Goal: Transaction & Acquisition: Purchase product/service

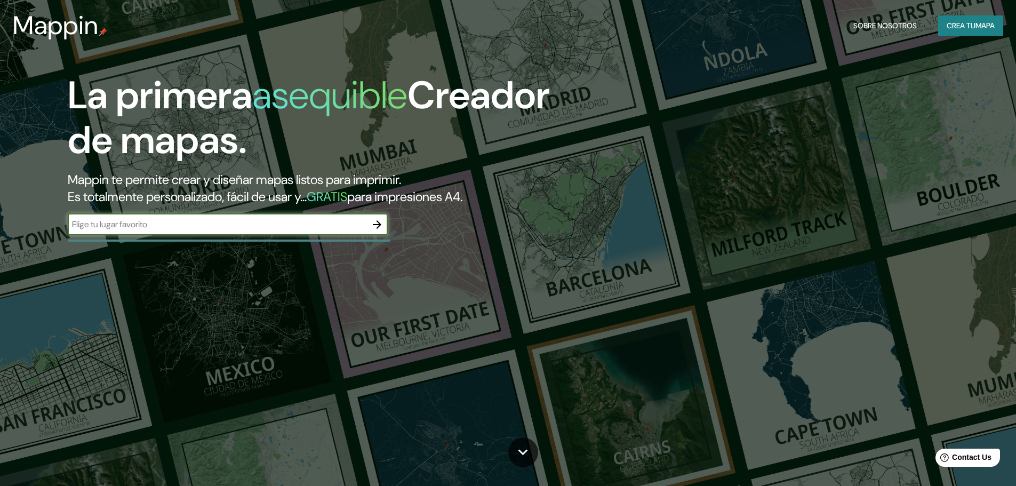
click at [333, 226] on input "text" at bounding box center [217, 224] width 299 height 12
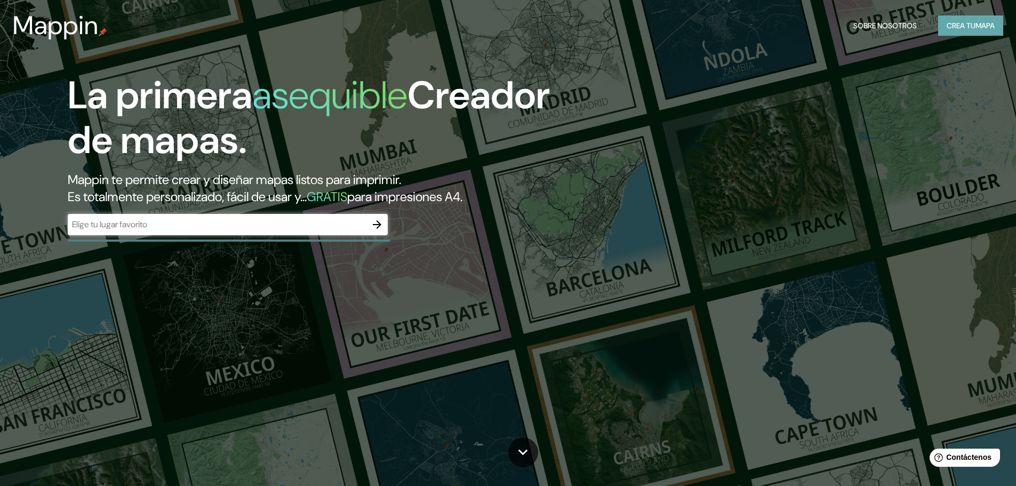
click at [963, 28] on font "Crea tu" at bounding box center [961, 26] width 29 height 10
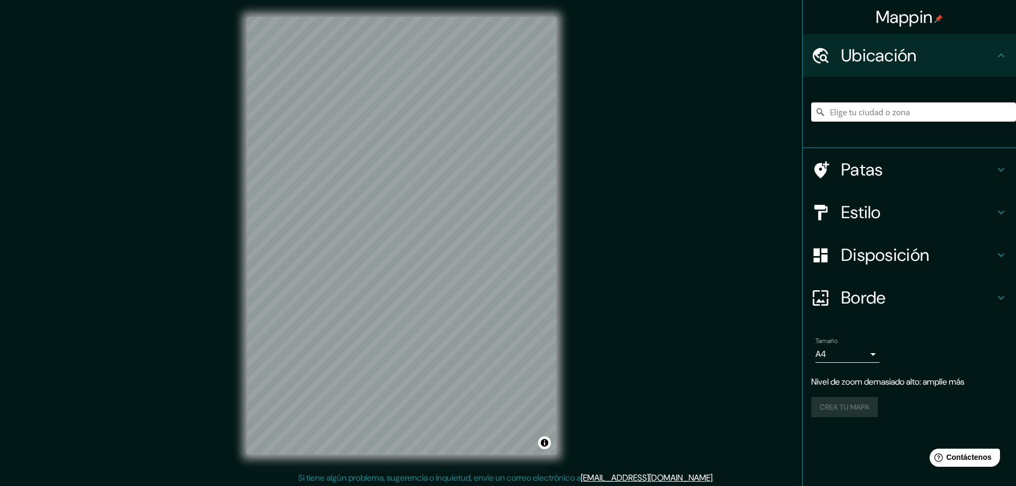
click at [896, 101] on div at bounding box center [913, 111] width 205 height 53
click at [895, 106] on input "Elige tu ciudad o zona" at bounding box center [913, 111] width 205 height 19
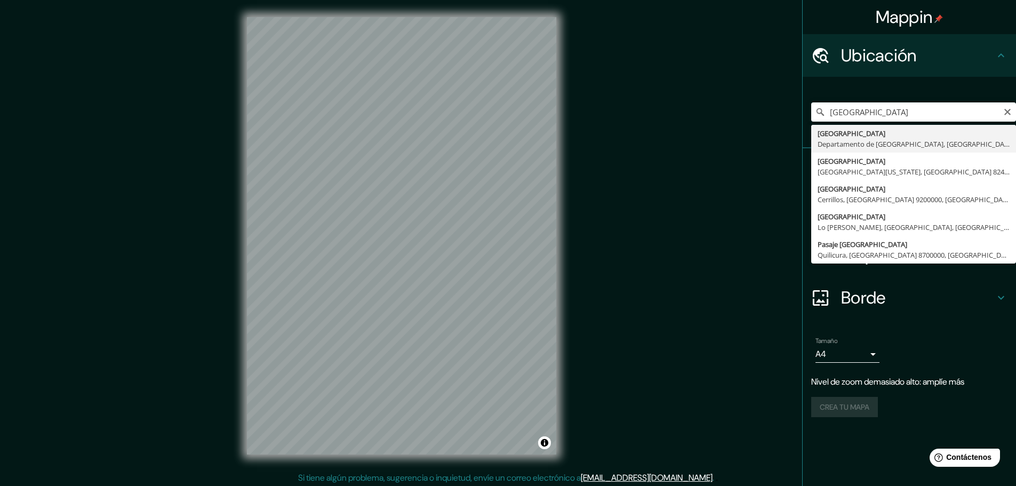
type input "[GEOGRAPHIC_DATA], [GEOGRAPHIC_DATA], [GEOGRAPHIC_DATA]"
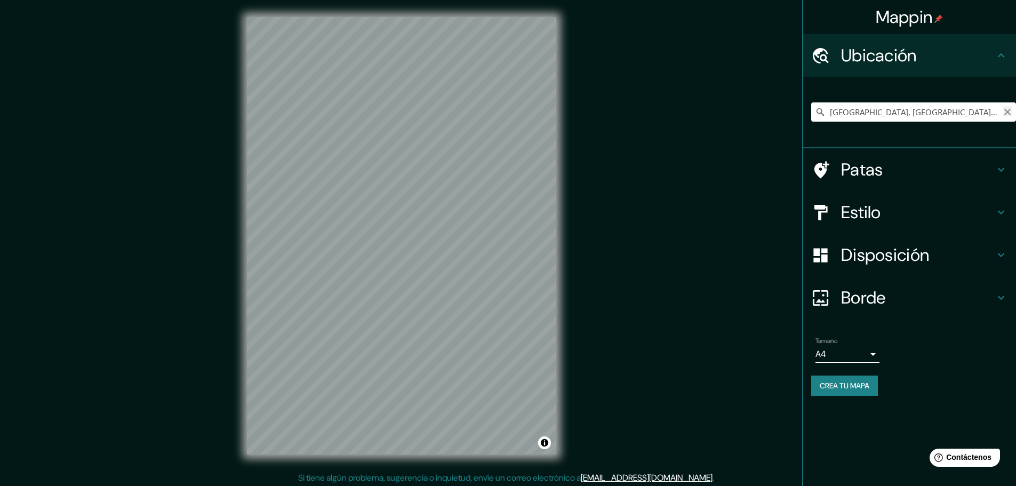
click at [1006, 111] on icon "Claro" at bounding box center [1007, 112] width 9 height 9
click at [856, 115] on input "[GEOGRAPHIC_DATA]" at bounding box center [913, 111] width 205 height 19
click at [820, 110] on icon at bounding box center [820, 112] width 11 height 11
click at [887, 114] on input "[GEOGRAPHIC_DATA]" at bounding box center [913, 111] width 205 height 19
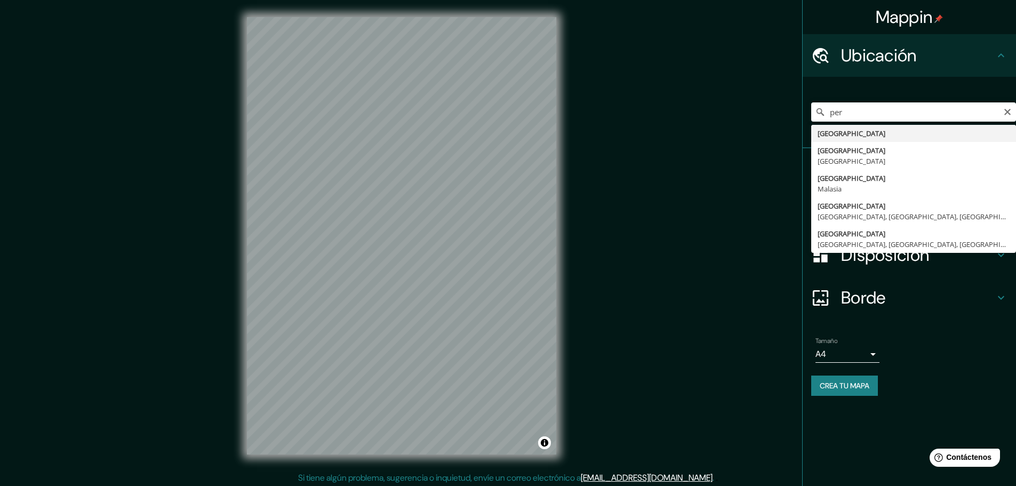
type input "[GEOGRAPHIC_DATA]"
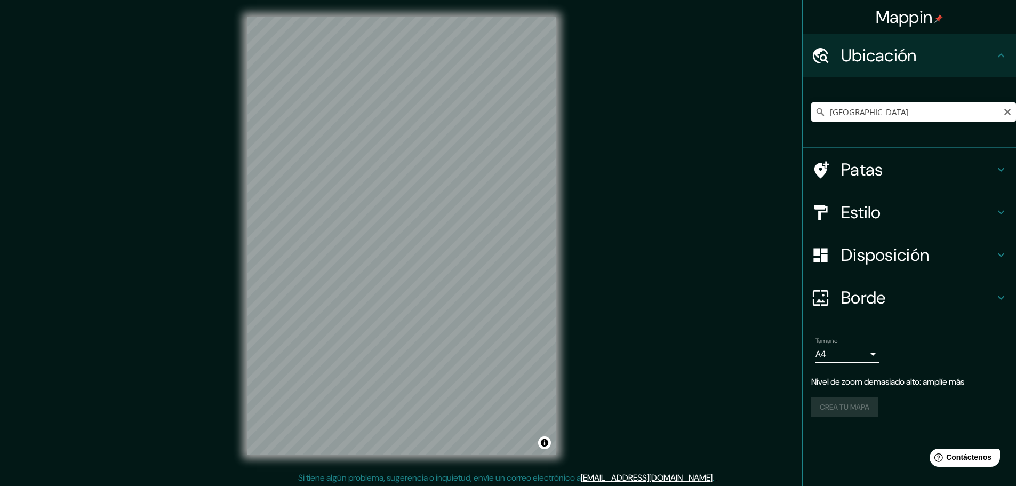
click at [837, 102] on div "[GEOGRAPHIC_DATA]" at bounding box center [913, 111] width 205 height 53
drag, startPoint x: 873, startPoint y: 108, endPoint x: 797, endPoint y: 114, distance: 75.9
click at [792, 114] on div "Mappin Ubicación [GEOGRAPHIC_DATA] Patas Estilo Disposición Borde Elige un bord…" at bounding box center [508, 244] width 1016 height 489
paste input "[STREET_ADDRESS][DATE][PERSON_NAME]"
type input "[GEOGRAPHIC_DATA][DATE][PERSON_NAME], [GEOGRAPHIC_DATA], [GEOGRAPHIC_DATA], [GE…"
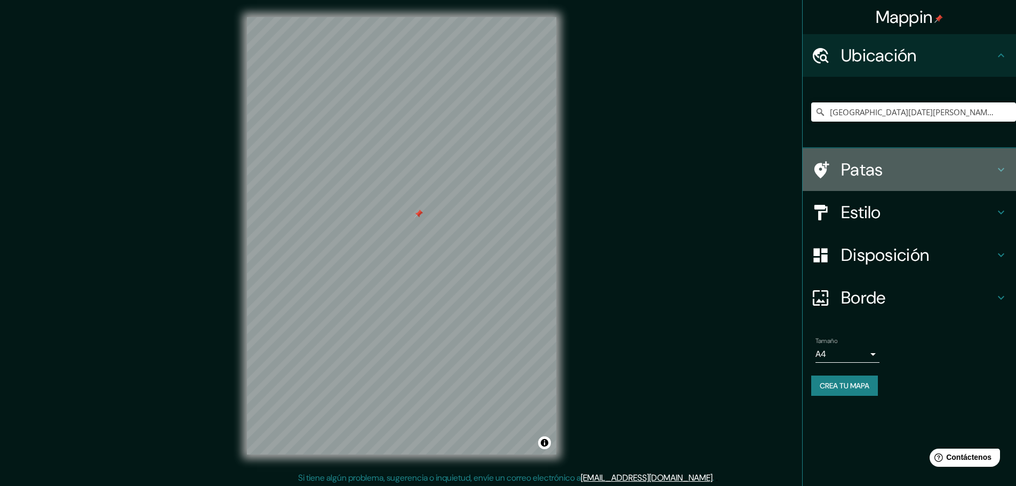
click at [905, 170] on h4 "Patas" at bounding box center [918, 169] width 154 height 21
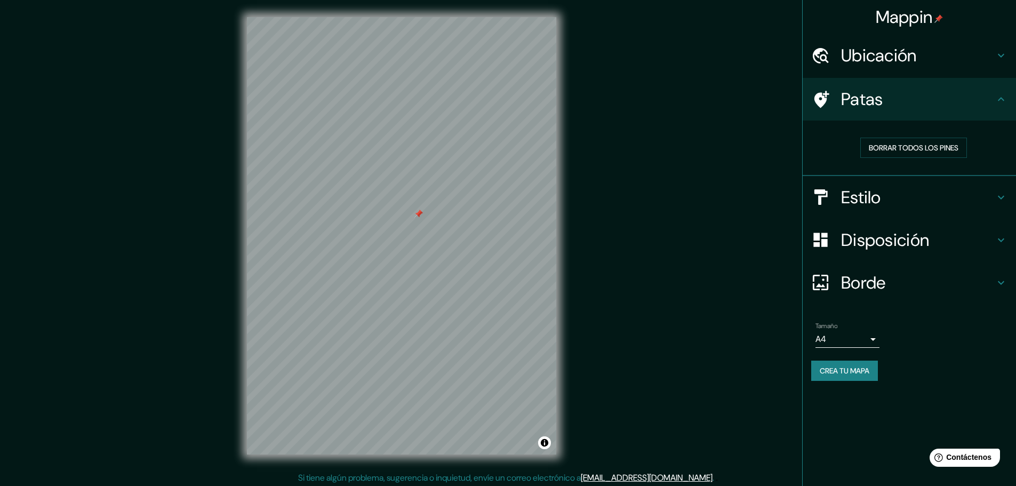
click at [894, 95] on h4 "Patas" at bounding box center [918, 99] width 154 height 21
click at [941, 91] on h4 "Patas" at bounding box center [918, 99] width 154 height 21
click at [1005, 99] on icon at bounding box center [1001, 99] width 13 height 13
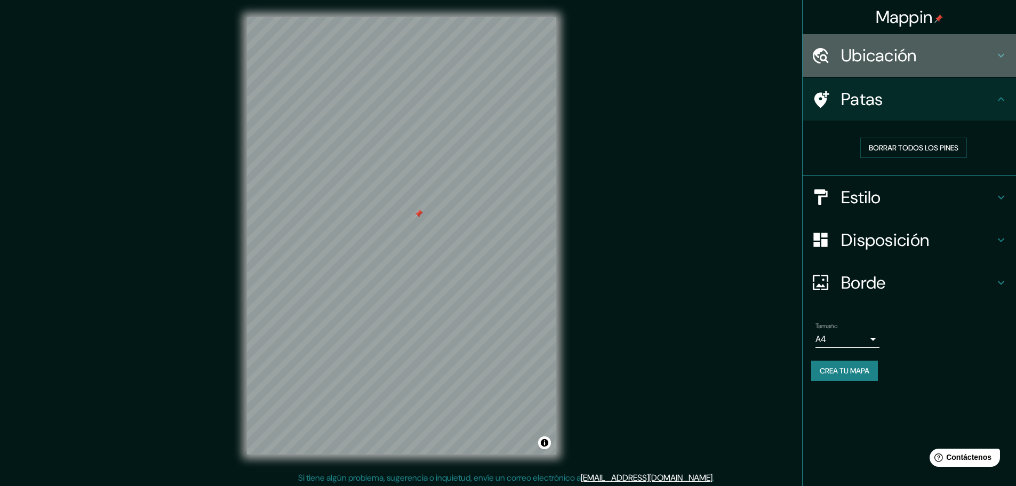
click at [1000, 61] on icon at bounding box center [1001, 55] width 13 height 13
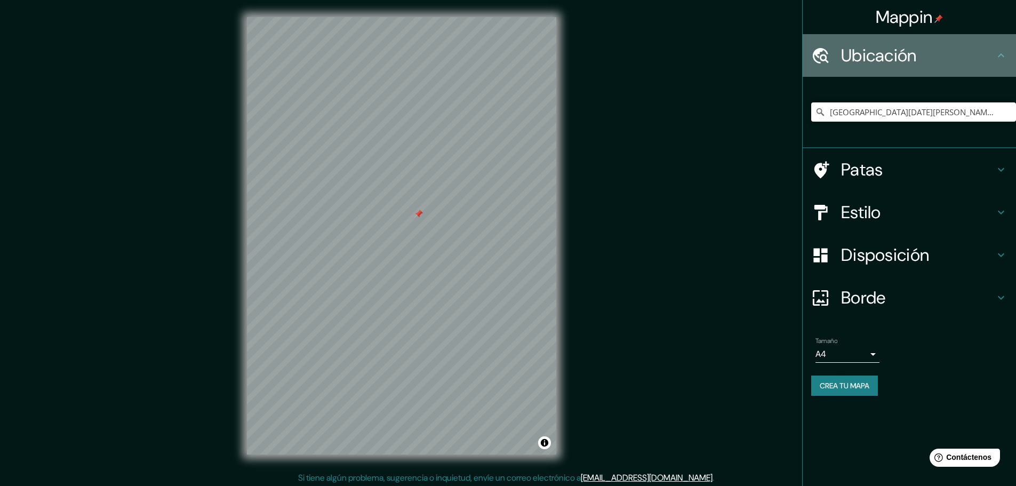
drag, startPoint x: 1000, startPoint y: 61, endPoint x: 990, endPoint y: 66, distance: 11.2
click at [990, 66] on div "Ubicación" at bounding box center [909, 55] width 213 height 43
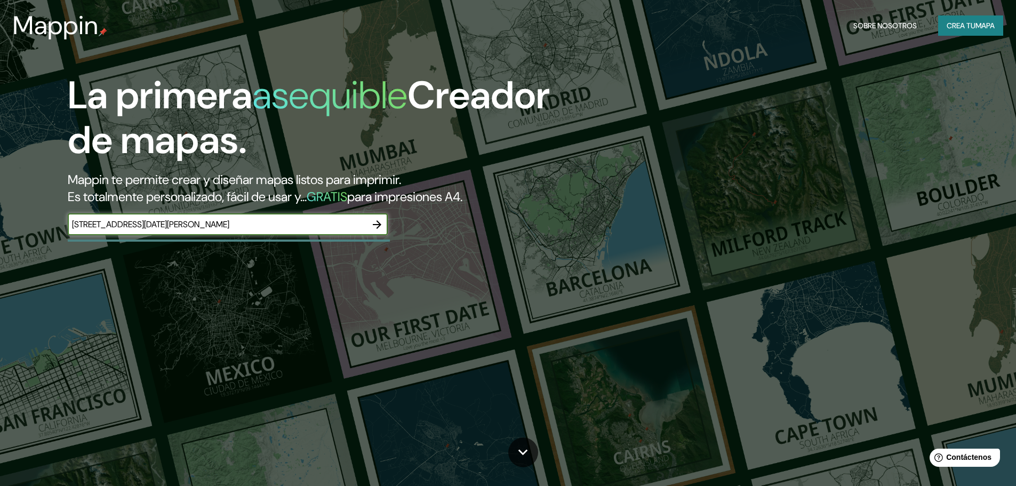
type input "[STREET_ADDRESS][DATE][PERSON_NAME]"
click at [383, 224] on icon "button" at bounding box center [377, 224] width 13 height 13
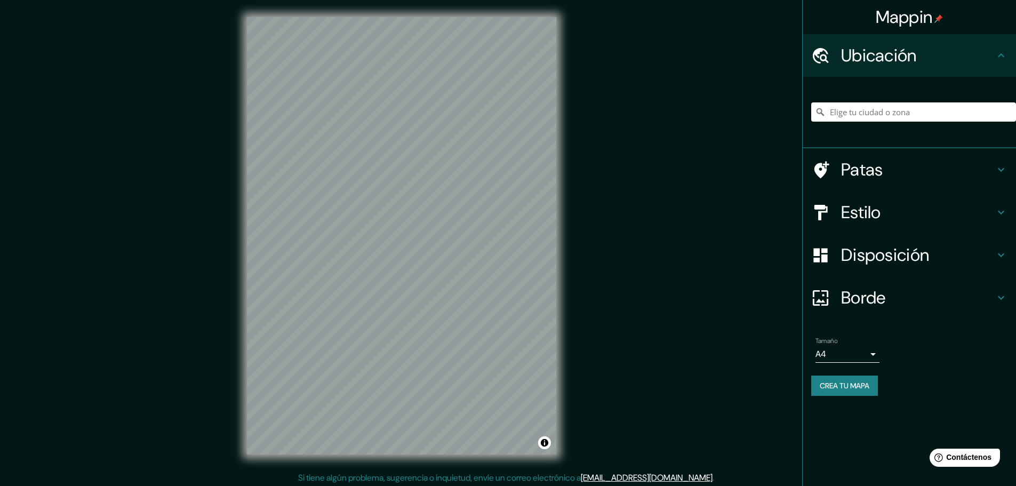
click at [906, 117] on input "Elige tu ciudad o zona" at bounding box center [913, 111] width 205 height 19
paste input "[STREET_ADDRESS][DATE][PERSON_NAME]"
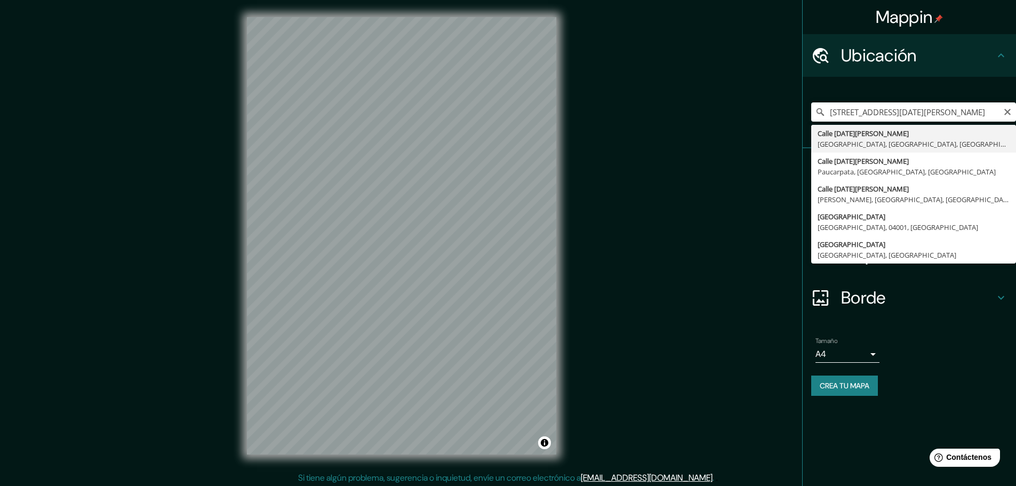
type input "[GEOGRAPHIC_DATA][DATE][PERSON_NAME], [GEOGRAPHIC_DATA], [GEOGRAPHIC_DATA], [GE…"
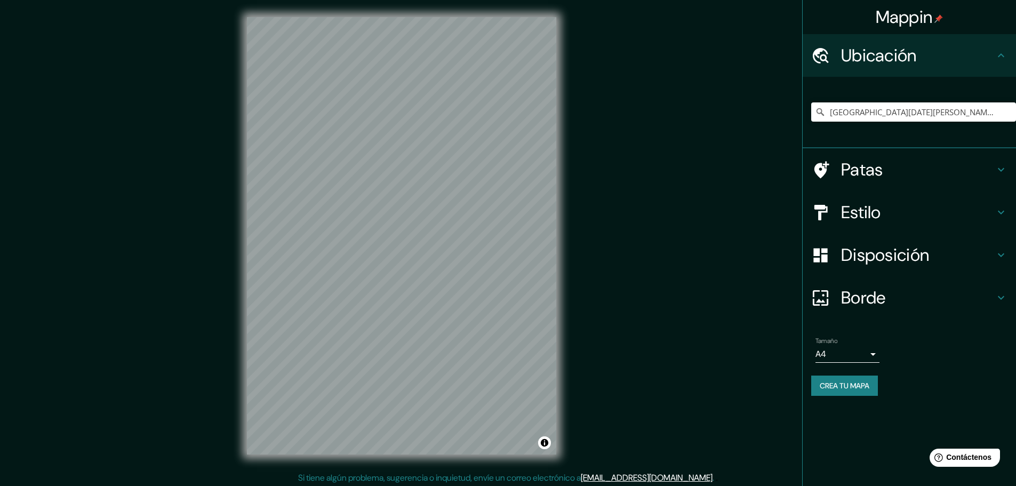
click at [559, 304] on div "© Mapbox © OpenStreetMap Improve this map" at bounding box center [402, 236] width 344 height 472
